Goal: Information Seeking & Learning: Compare options

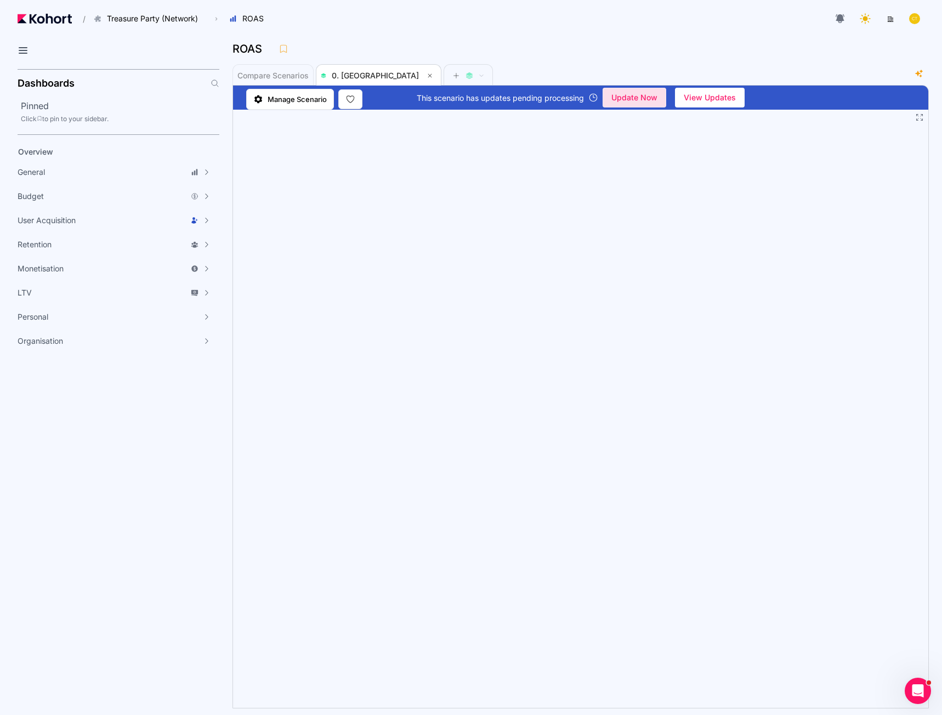
click at [632, 97] on span "Update Now" at bounding box center [634, 97] width 46 height 16
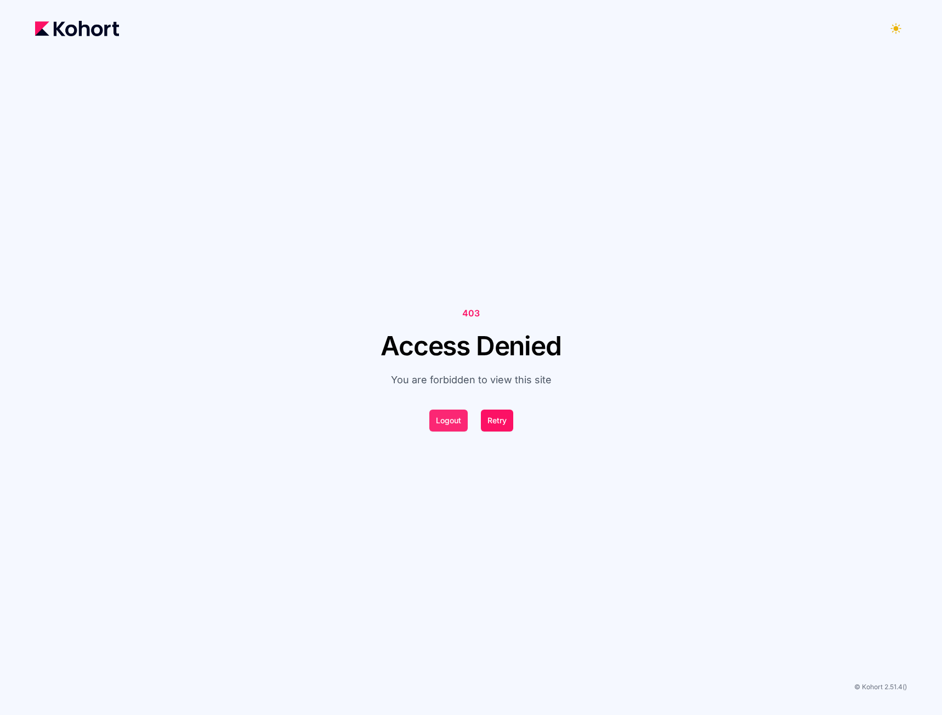
click at [443, 419] on button "Logout" at bounding box center [448, 421] width 38 height 22
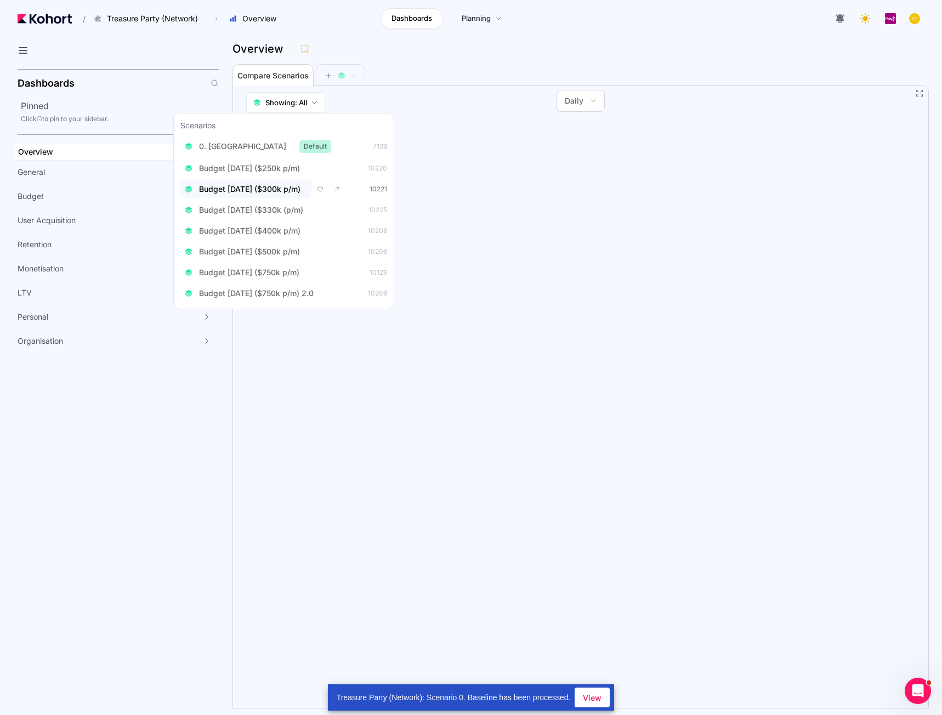
click at [281, 192] on span "Budget [DATE] ($300k p/m)" at bounding box center [249, 189] width 101 height 11
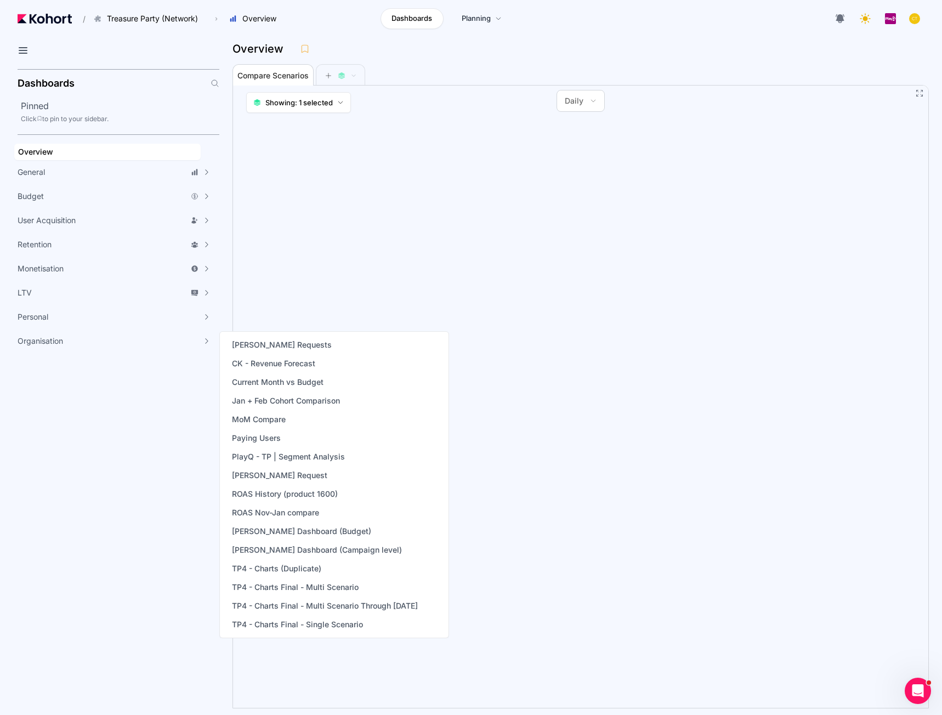
click at [160, 400] on aside "Dashboards Pinned Click to pin to your sidebar. Overview General Scenario Histo…" at bounding box center [109, 390] width 219 height 650
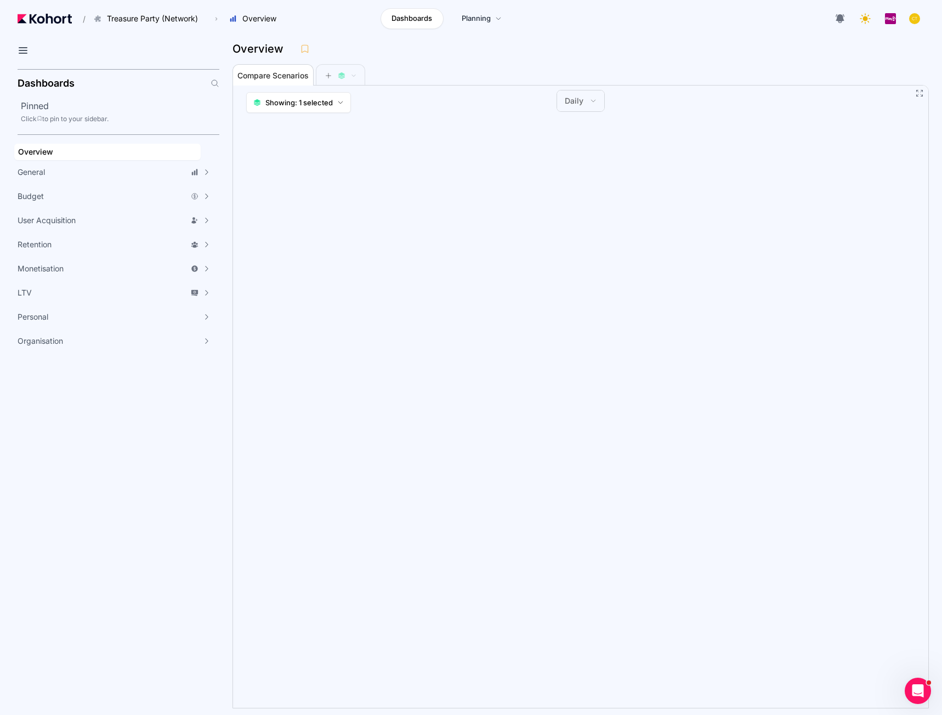
click at [592, 96] on button "Daily" at bounding box center [580, 100] width 47 height 21
click at [583, 149] on span "Monthly" at bounding box center [585, 152] width 29 height 11
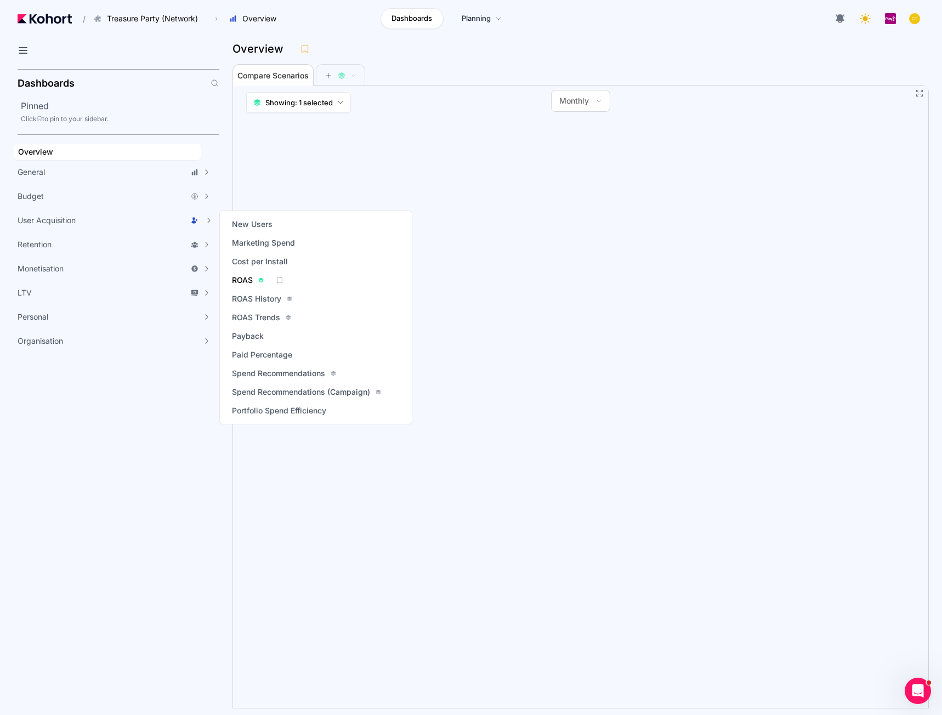
click at [245, 281] on span "ROAS" at bounding box center [242, 280] width 21 height 11
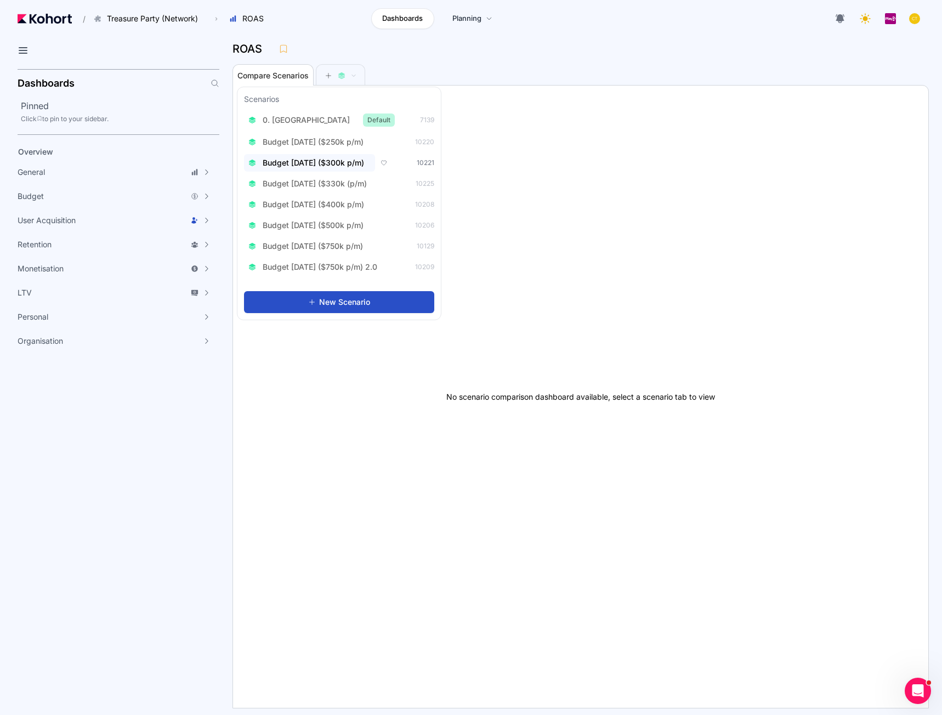
click at [333, 161] on span "Budget Aug 2025 ($300k p/m)" at bounding box center [313, 162] width 101 height 11
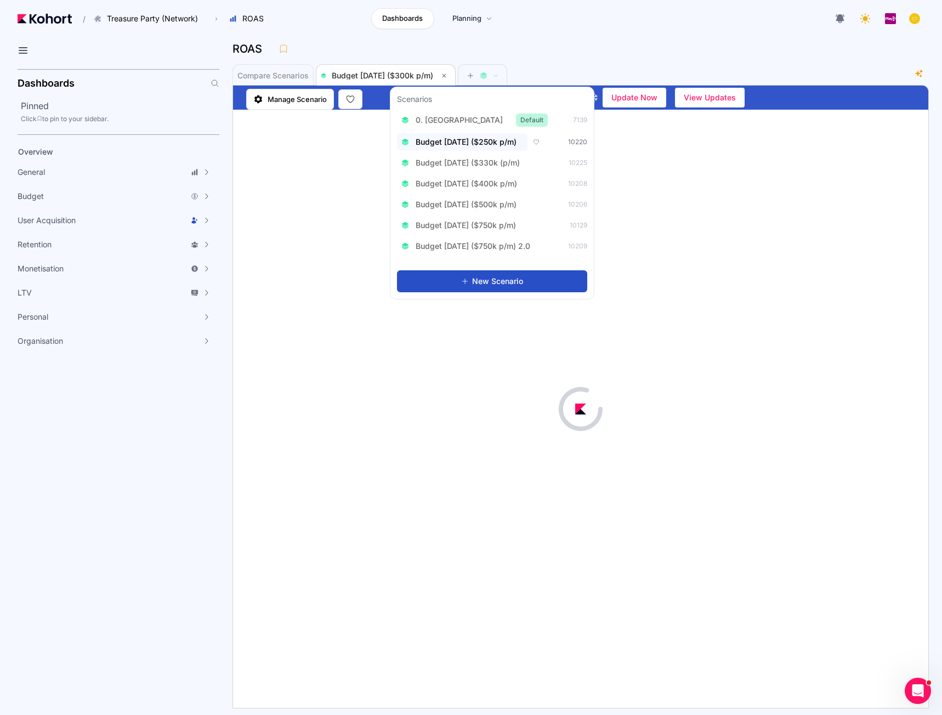
click at [504, 150] on button "Budget Aug 2025 ($250k p/m)" at bounding box center [462, 142] width 131 height 18
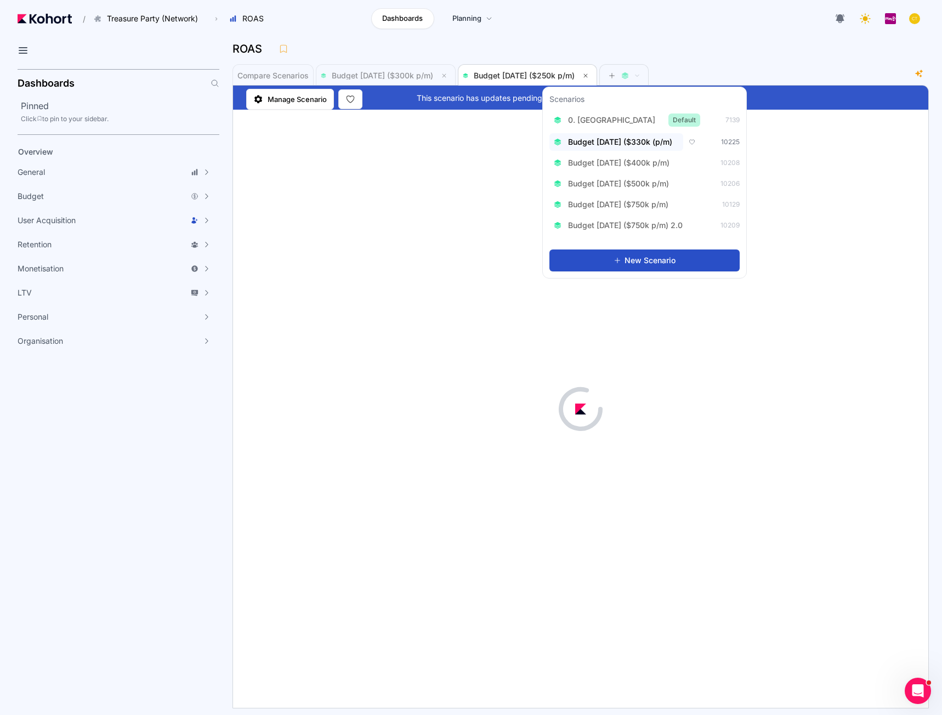
click at [632, 144] on span "Budget Aug 2025 ($330k (p/m)" at bounding box center [620, 142] width 104 height 11
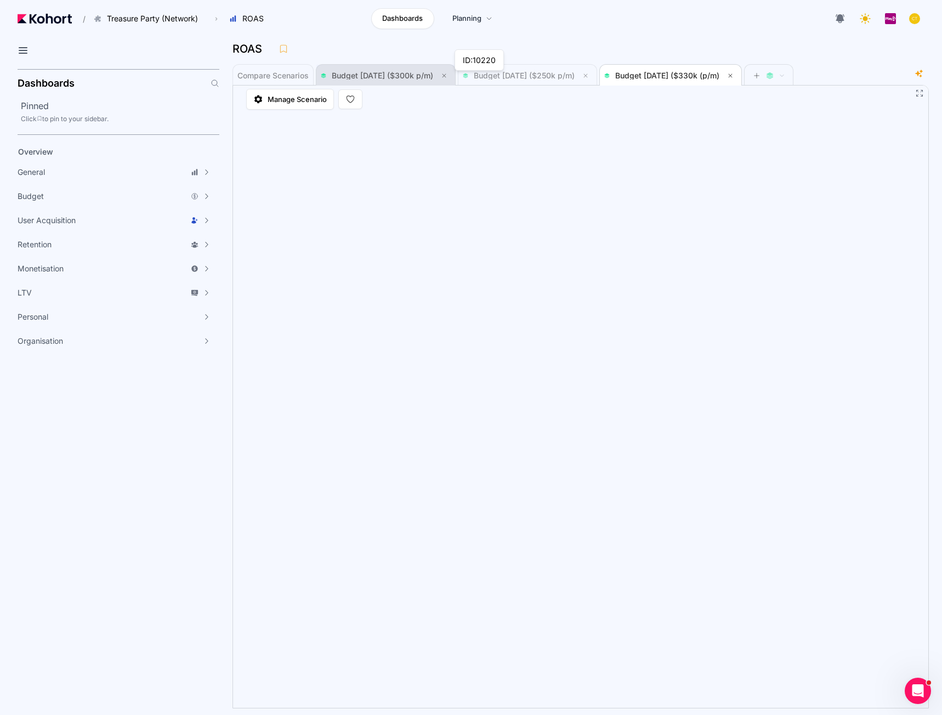
click at [416, 67] on span "Budget Aug 2025 ($300k p/m)" at bounding box center [386, 76] width 130 height 22
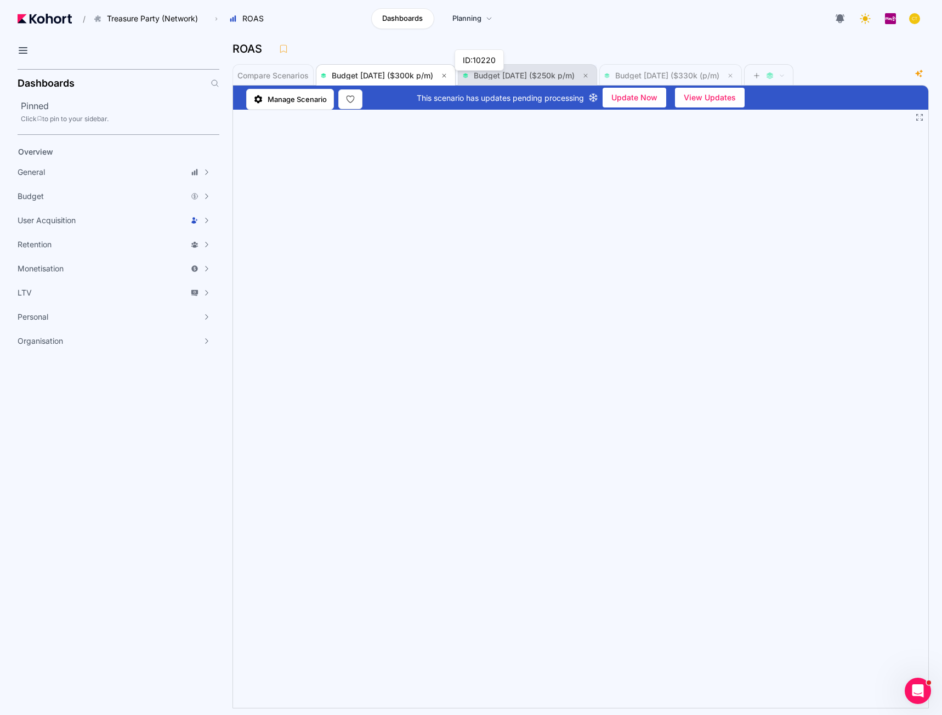
click at [557, 70] on span "Budget Aug 2025 ($250k p/m)" at bounding box center [527, 75] width 129 height 13
click at [696, 69] on span "Budget Aug 2025 ($330k (p/m)" at bounding box center [670, 75] width 133 height 13
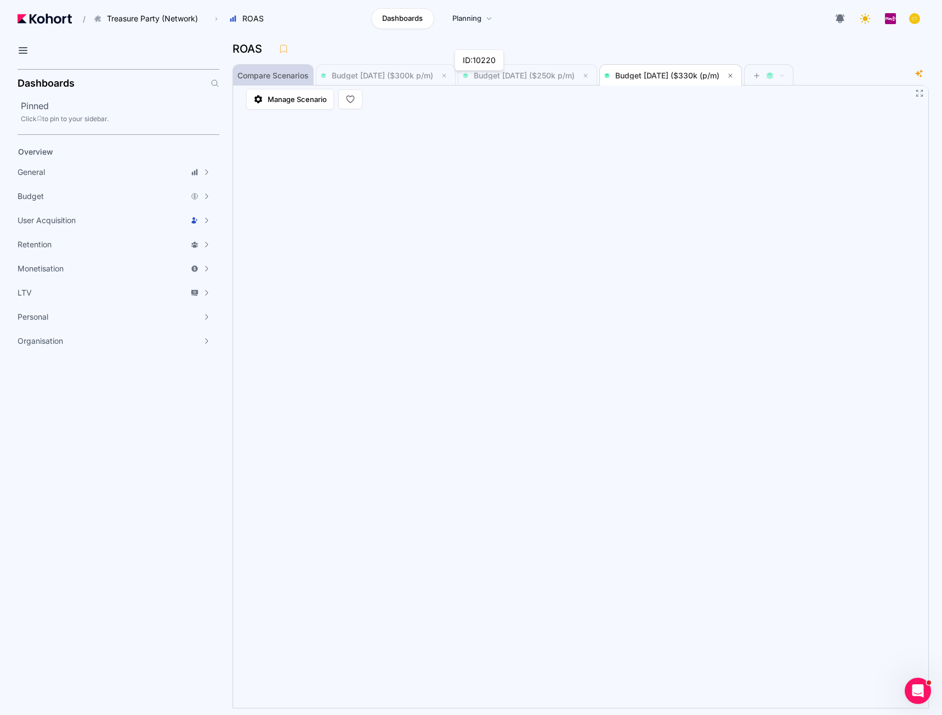
click at [263, 70] on span "Compare Scenarios" at bounding box center [272, 76] width 71 height 22
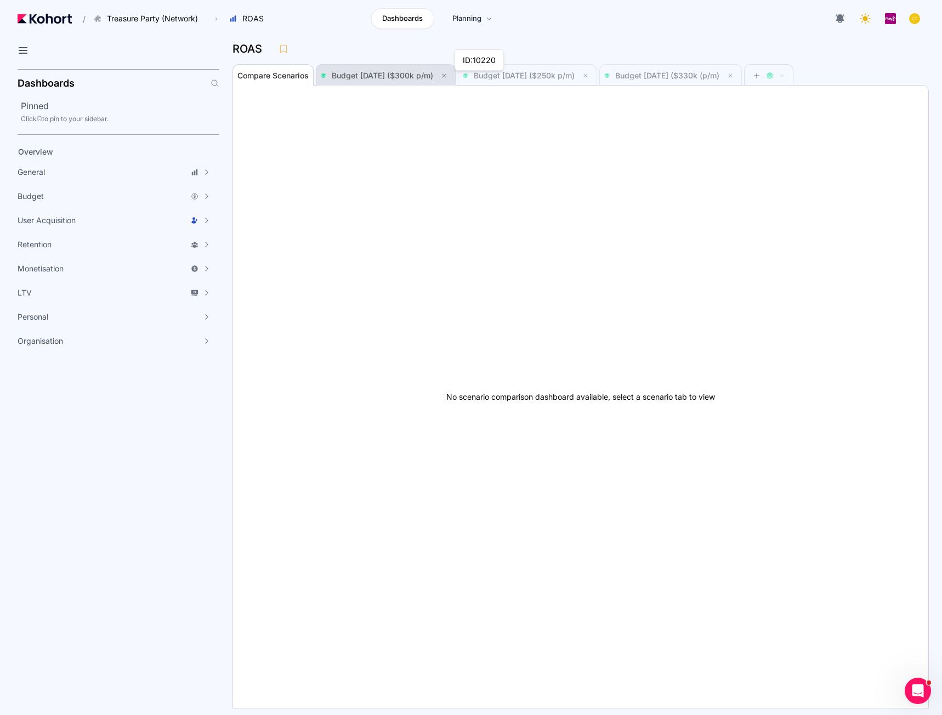
click at [331, 75] on div "Budget Aug 2025 ($300k p/m)" at bounding box center [379, 76] width 117 height 8
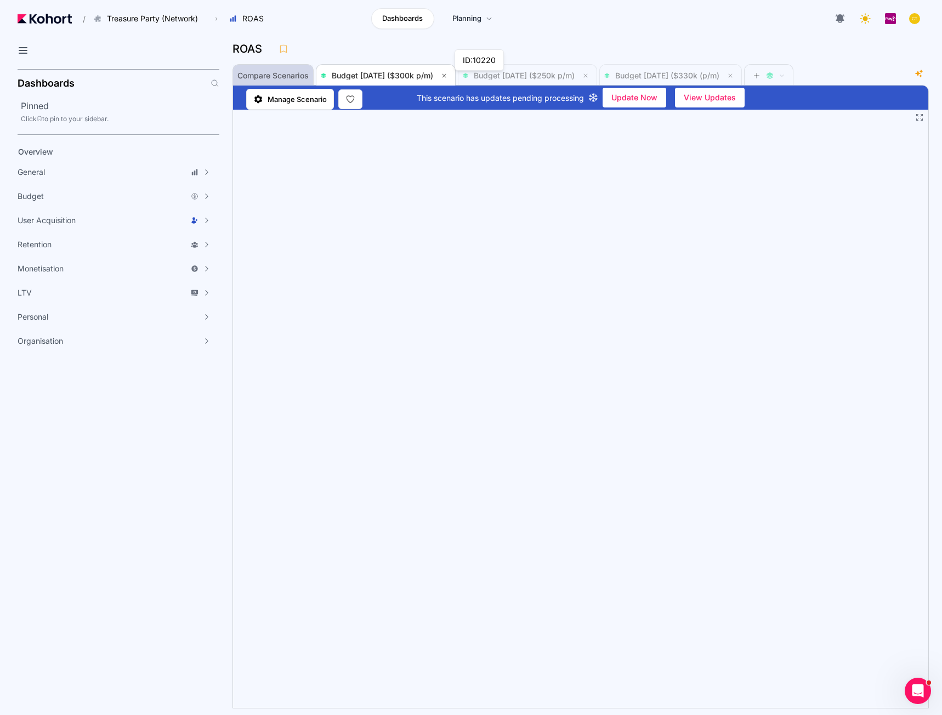
click at [268, 76] on span "Compare Scenarios" at bounding box center [272, 76] width 71 height 8
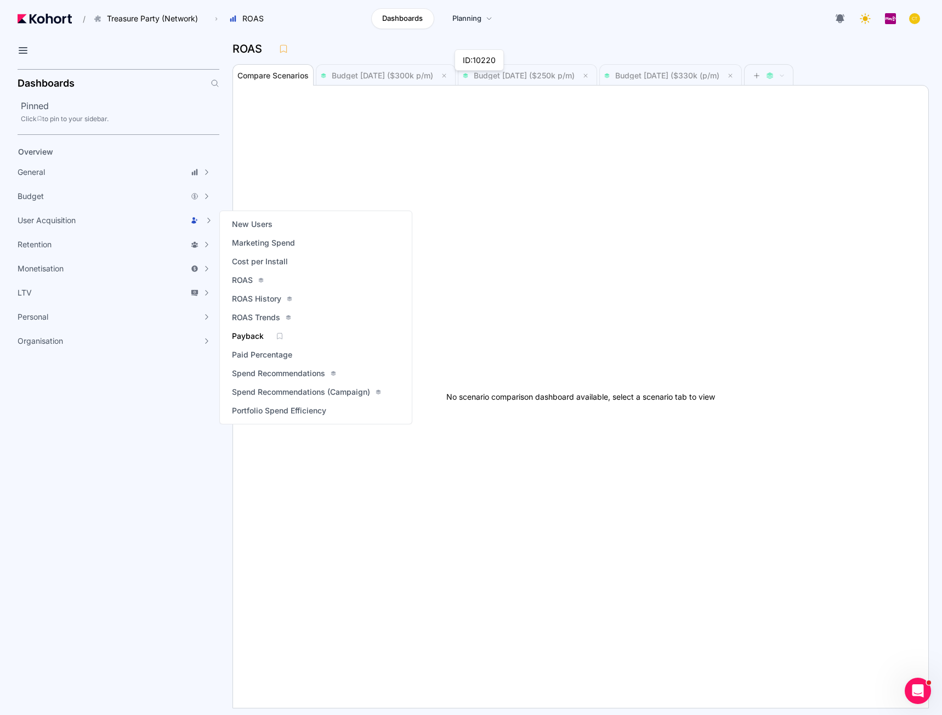
click at [247, 339] on span "Payback" at bounding box center [248, 336] width 32 height 11
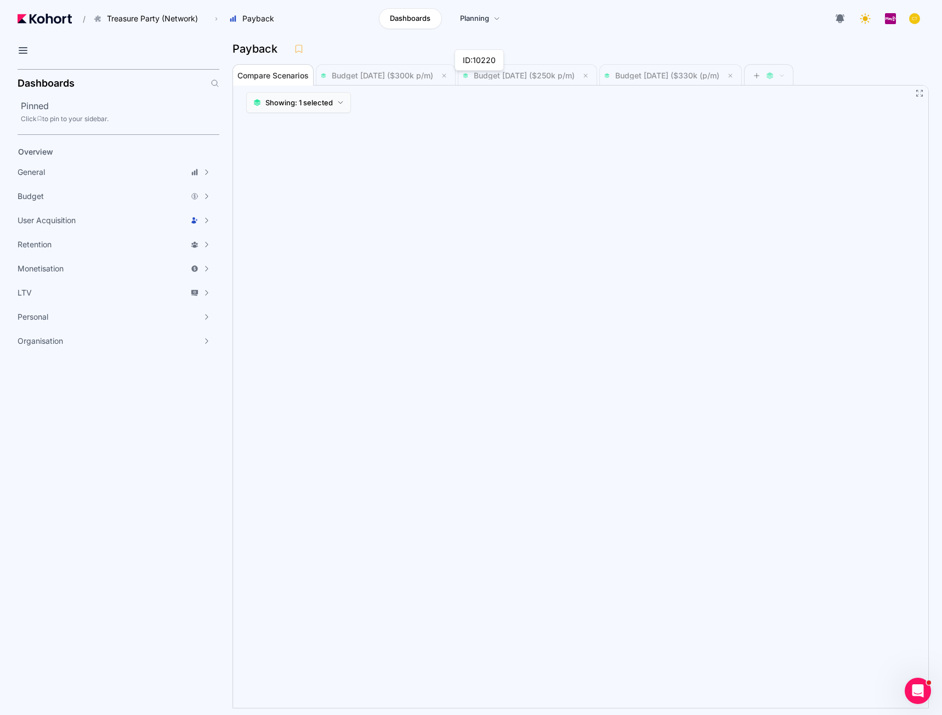
click at [320, 100] on span "Showing: 1 selected" at bounding box center [298, 102] width 67 height 11
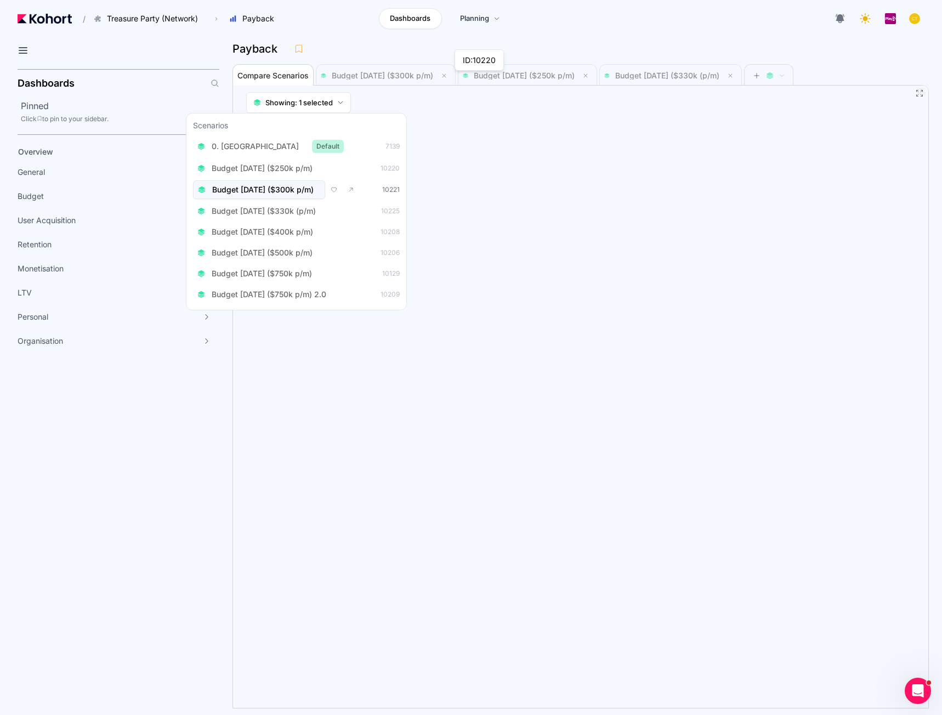
click at [297, 191] on span "Budget Aug 2025 ($300k p/m)" at bounding box center [262, 189] width 101 height 11
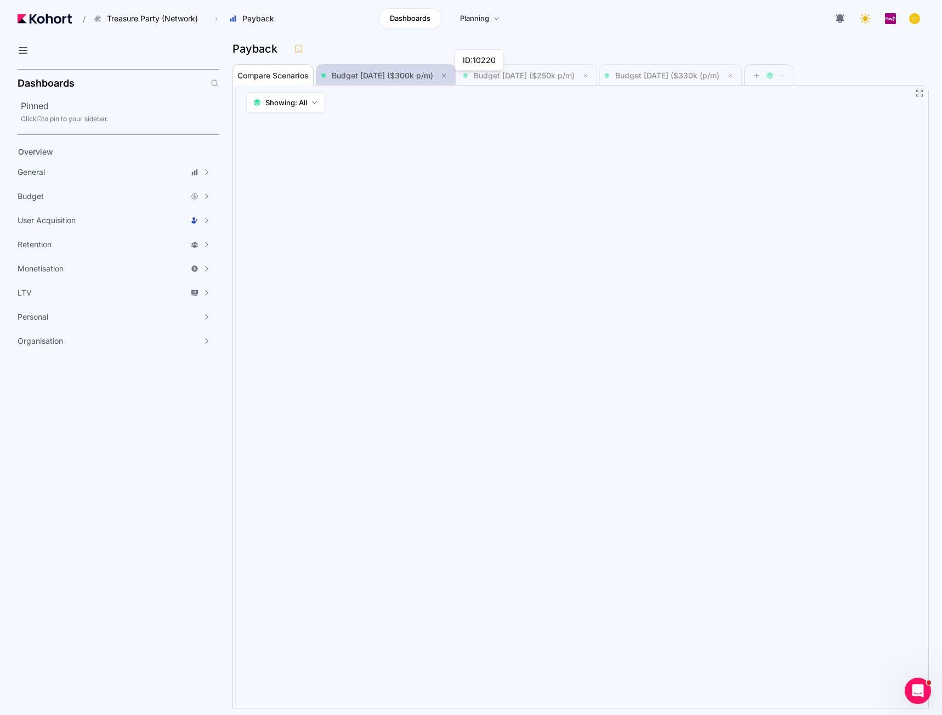
click at [389, 78] on span "Budget Aug 2025 ($300k p/m)" at bounding box center [382, 75] width 101 height 9
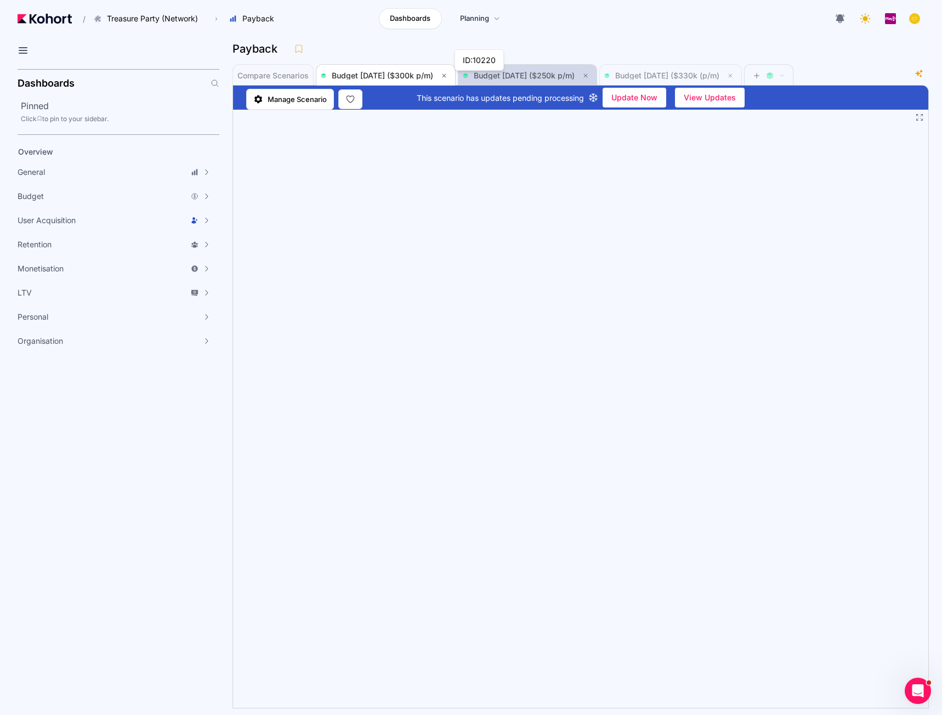
click at [519, 80] on span "Budget Aug 2025 ($250k p/m)" at bounding box center [527, 75] width 129 height 13
click at [711, 78] on span "Budget Aug 2025 ($330k (p/m)" at bounding box center [667, 75] width 104 height 9
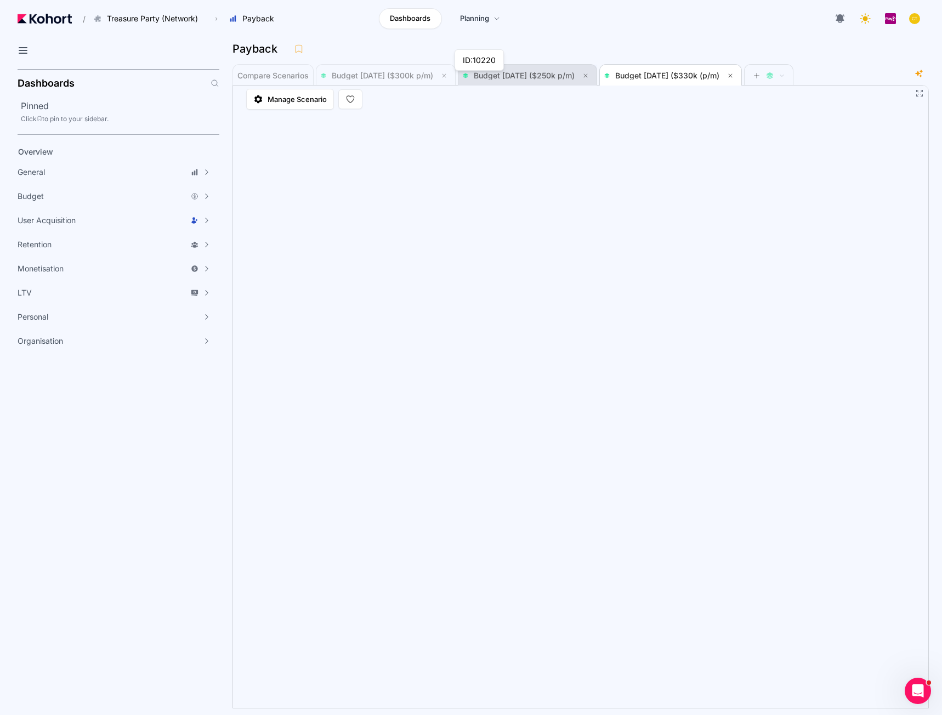
click at [551, 76] on span "Budget Aug 2025 ($250k p/m)" at bounding box center [524, 75] width 101 height 9
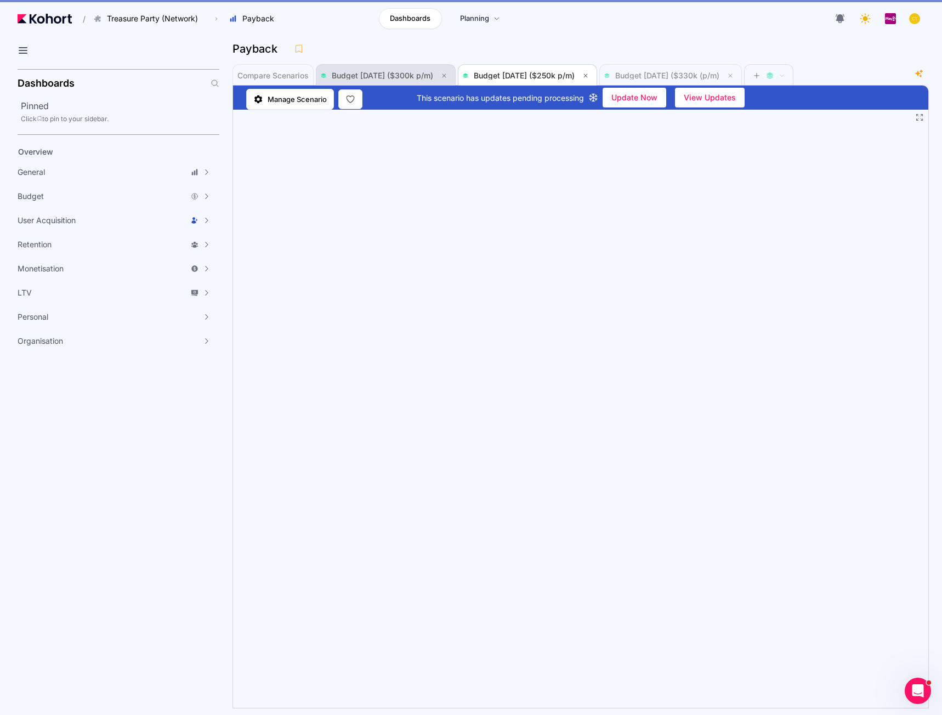
click at [402, 71] on span "Budget Aug 2025 ($300k p/m)" at bounding box center [382, 75] width 101 height 9
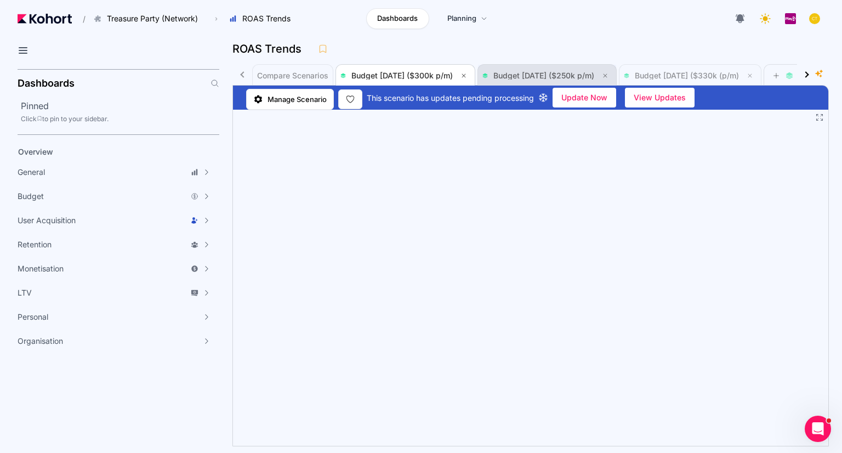
click at [559, 73] on span "Budget Aug 2025 ($250k p/m)" at bounding box center [544, 75] width 101 height 9
click at [304, 70] on span "Compare Scenarios" at bounding box center [292, 76] width 71 height 22
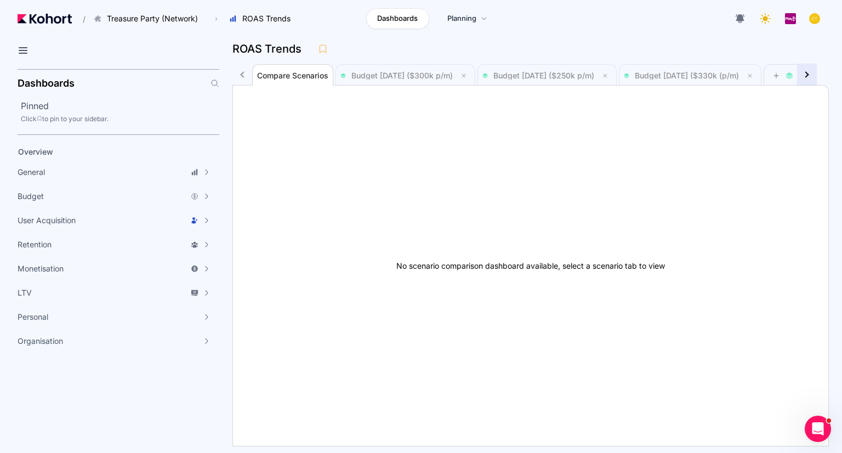
click at [805, 77] on div at bounding box center [807, 75] width 20 height 22
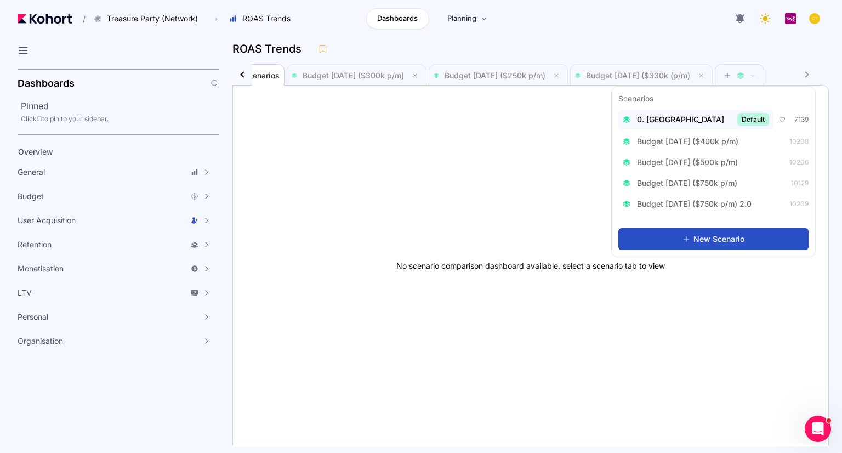
click at [666, 121] on span "0. Baseline" at bounding box center [680, 119] width 87 height 11
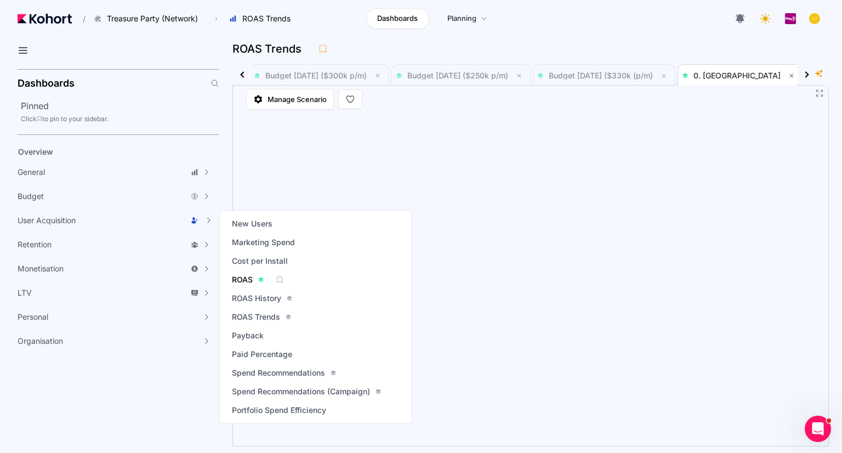
click at [253, 279] on div "ROAS" at bounding box center [248, 279] width 32 height 11
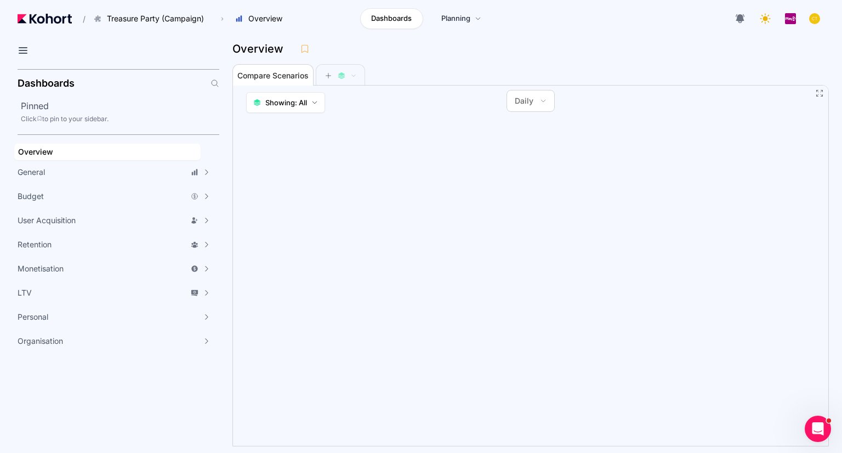
click at [143, 416] on aside "Dashboards Pinned Click to pin to your sidebar. Overview General Scenario Histo…" at bounding box center [109, 259] width 219 height 388
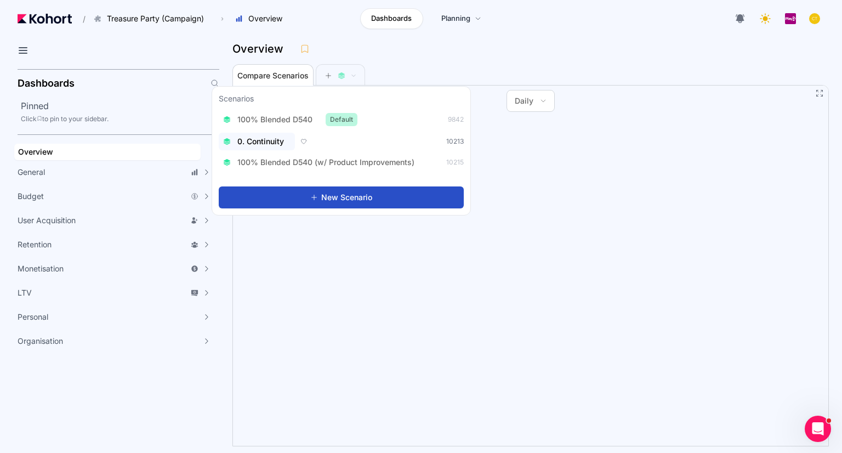
click at [270, 141] on span "0. Continuity" at bounding box center [260, 141] width 47 height 11
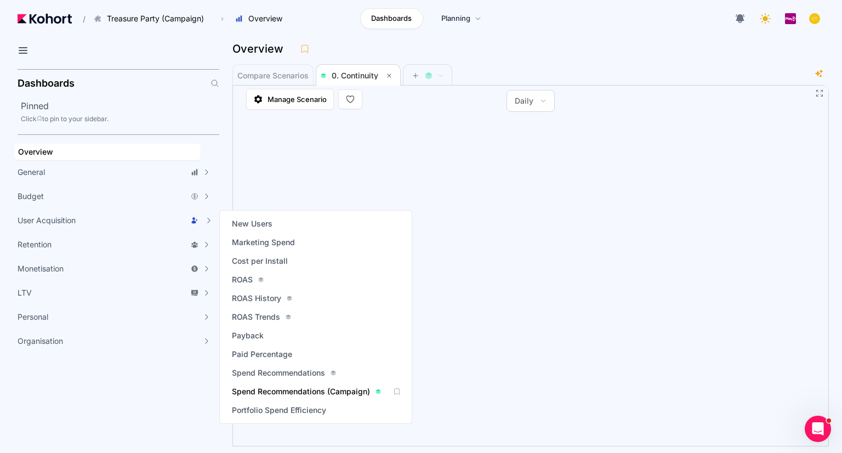
click at [271, 391] on span "Spend Recommendations (Campaign)" at bounding box center [301, 391] width 138 height 11
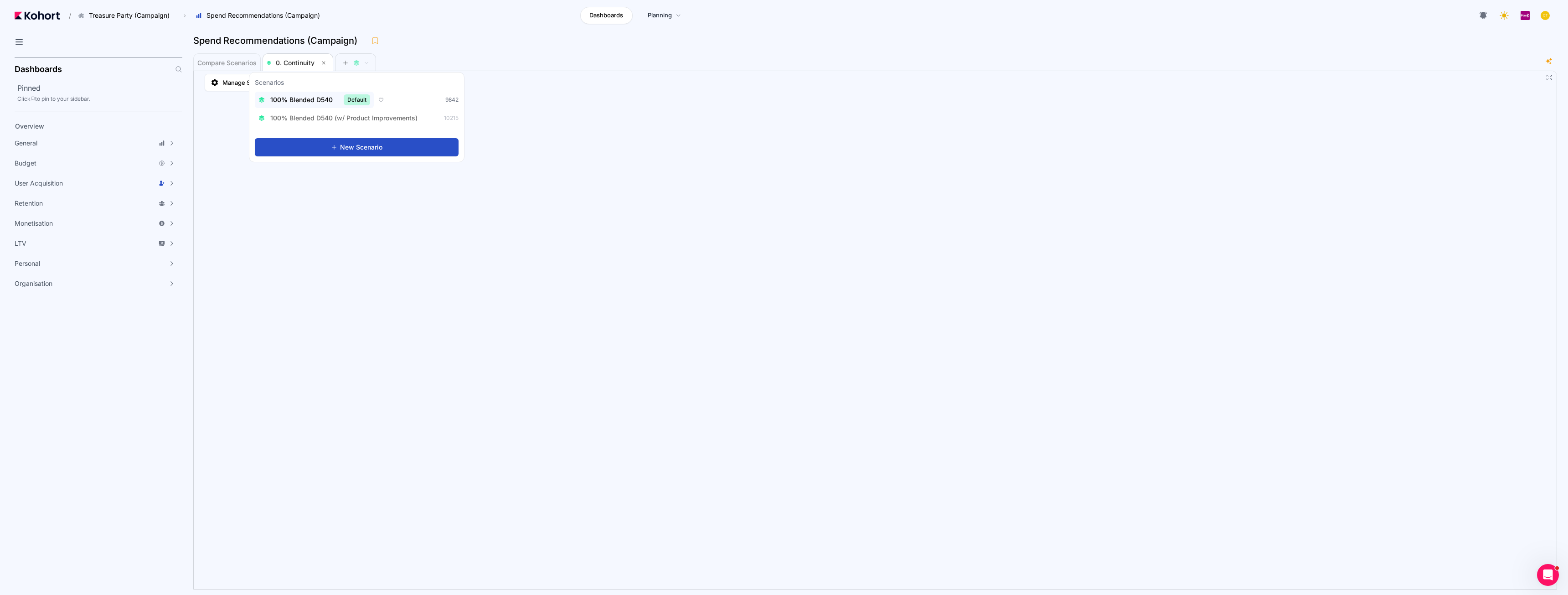
click at [318, 103] on span "100% Blended D540" at bounding box center [301, 100] width 62 height 9
